Goal: Information Seeking & Learning: Understand process/instructions

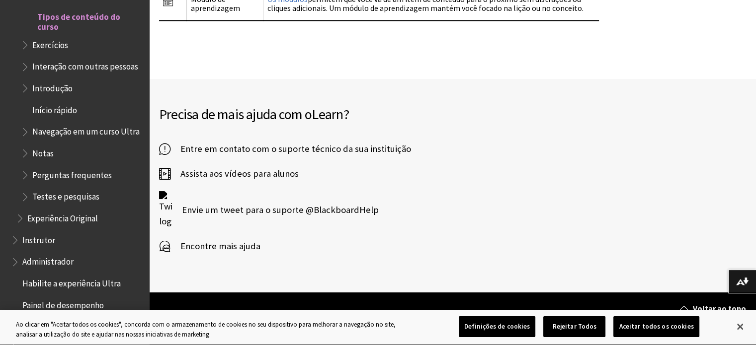
scroll to position [2098, 0]
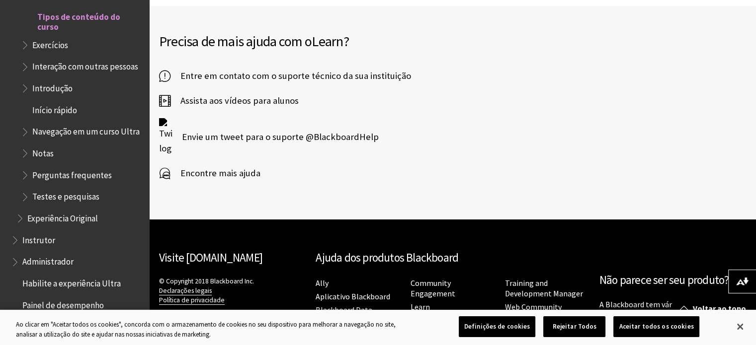
click at [59, 49] on span "Exercícios" at bounding box center [50, 43] width 36 height 13
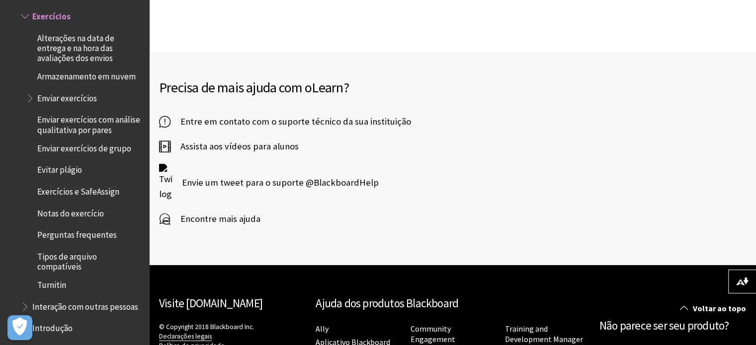
scroll to position [534, 0]
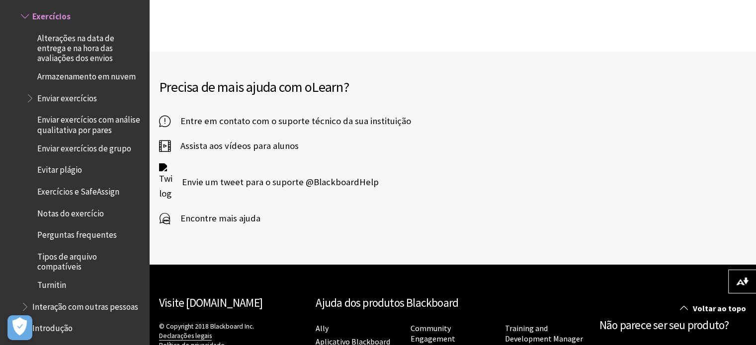
click at [58, 132] on span "Enviar exercícios com análise qualitativa por pares" at bounding box center [89, 123] width 105 height 23
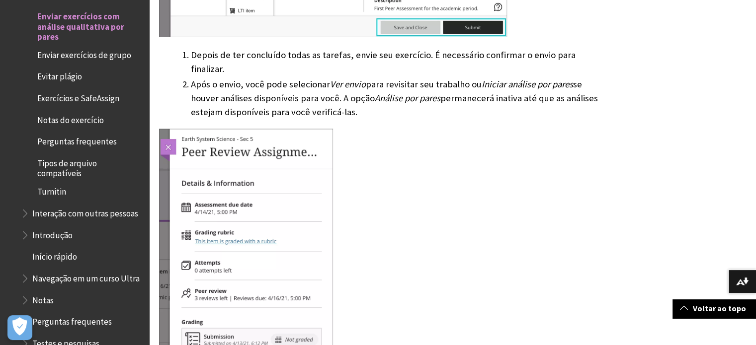
scroll to position [1656, 0]
